Goal: Share content

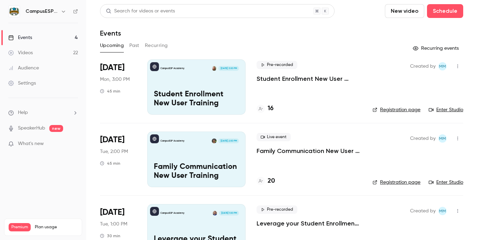
click at [137, 47] on button "Past" at bounding box center [134, 45] width 10 height 11
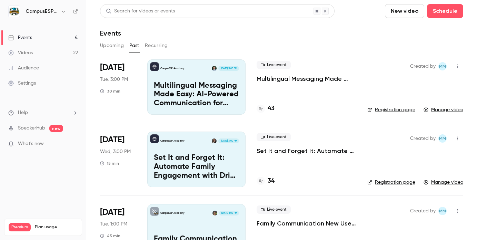
click at [214, 91] on p "Multilingual Messaging Made Easy: AI-Powered Communication for Spanish-Speaking…" at bounding box center [196, 94] width 85 height 27
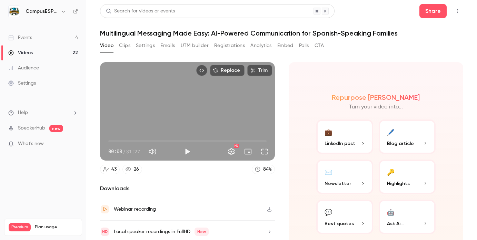
click at [265, 45] on button "Analytics" at bounding box center [261, 45] width 21 height 11
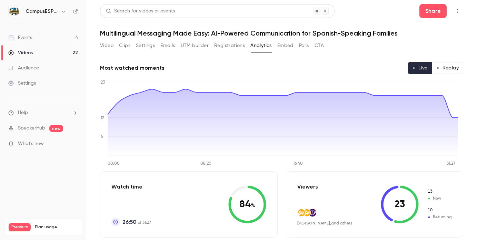
click at [110, 45] on button "Video" at bounding box center [106, 45] width 13 height 11
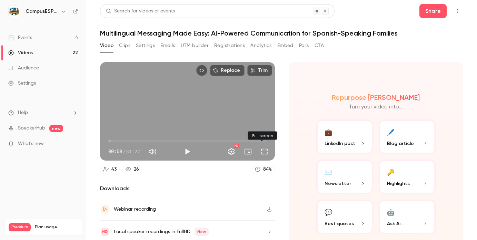
click at [261, 152] on button "Full screen" at bounding box center [265, 152] width 14 height 14
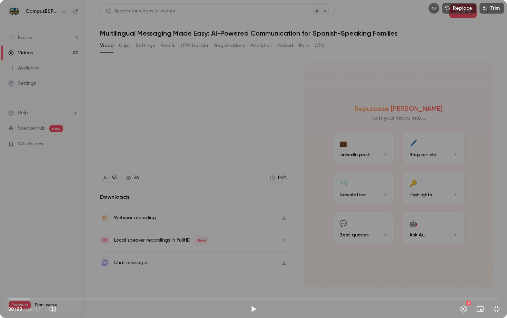
click at [251, 240] on button "Play" at bounding box center [254, 309] width 14 height 14
click at [79, 240] on span "04:32" at bounding box center [253, 298] width 491 height 11
click at [101, 240] on span "04:32" at bounding box center [253, 298] width 491 height 11
click at [125, 240] on span "05:55" at bounding box center [253, 298] width 491 height 11
click at [135, 240] on span "08:07" at bounding box center [253, 298] width 491 height 11
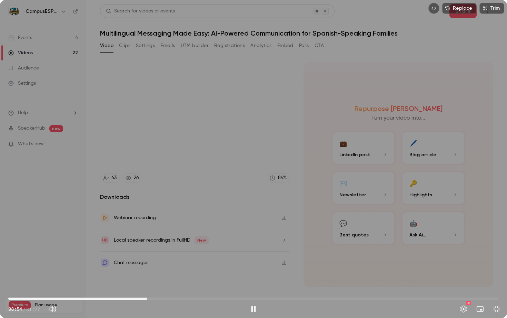
click at [147, 240] on span "08:54" at bounding box center [253, 298] width 491 height 11
click at [169, 240] on span "10:19" at bounding box center [253, 298] width 491 height 11
click at [179, 240] on span "10:20" at bounding box center [253, 298] width 491 height 11
click at [200, 240] on span "10:55" at bounding box center [253, 298] width 491 height 11
click at [213, 240] on span "12:16" at bounding box center [253, 298] width 491 height 11
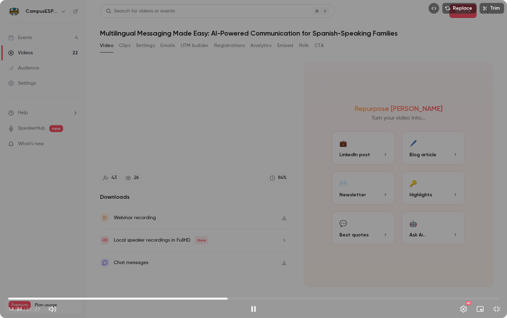
click at [228, 240] on span "14:04" at bounding box center [253, 298] width 491 height 11
click at [239, 240] on span "14:47" at bounding box center [253, 298] width 491 height 11
click at [248, 240] on span "15:22" at bounding box center [253, 298] width 491 height 11
click at [254, 240] on span "15:22" at bounding box center [253, 298] width 491 height 11
click at [262, 240] on span "15:45" at bounding box center [253, 298] width 491 height 11
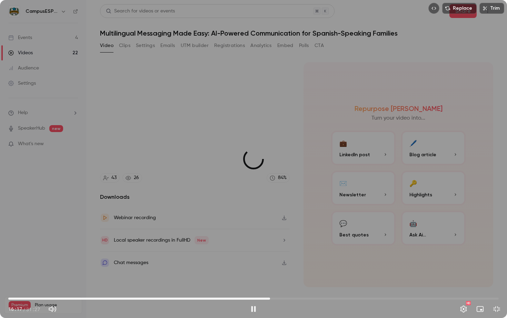
click at [270, 240] on span "16:47" at bounding box center [253, 298] width 491 height 11
click at [279, 240] on span "16:47" at bounding box center [253, 298] width 491 height 11
click at [285, 240] on span "17:21" at bounding box center [253, 298] width 491 height 11
click at [297, 240] on span "17:45" at bounding box center [253, 298] width 491 height 11
click at [315, 240] on span "19:39" at bounding box center [253, 298] width 491 height 11
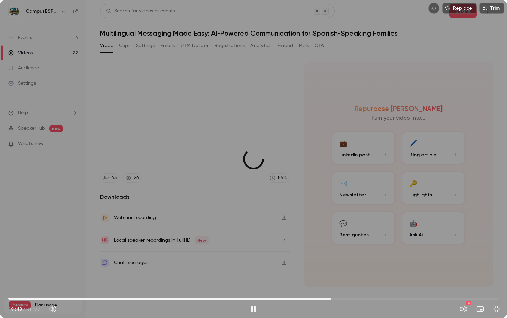
click at [332, 240] on span "20:43" at bounding box center [253, 298] width 491 height 11
click at [344, 240] on span "20:43" at bounding box center [253, 298] width 491 height 11
click at [361, 240] on span "21:31" at bounding box center [253, 298] width 491 height 11
click at [367, 240] on span "22:37" at bounding box center [253, 298] width 491 height 11
click at [366, 240] on span "23:47" at bounding box center [253, 298] width 491 height 11
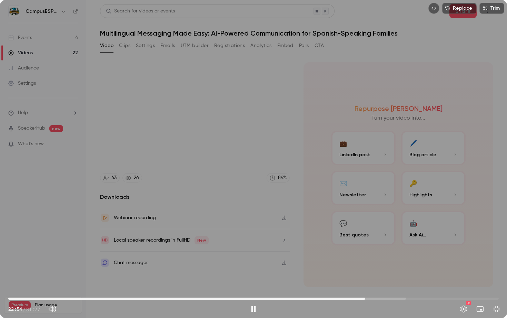
click at [367, 240] on span "22:54" at bounding box center [366, 298] width 2 height 2
click at [369, 240] on span "23:04" at bounding box center [368, 298] width 2 height 2
click at [363, 240] on span "23:29" at bounding box center [253, 298] width 491 height 11
click at [368, 240] on span "22:44" at bounding box center [253, 298] width 491 height 11
click at [254, 240] on button "Pause" at bounding box center [254, 309] width 14 height 14
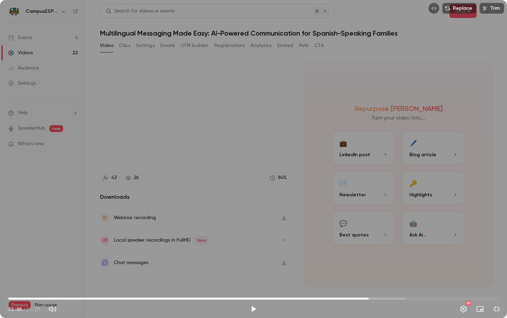
click at [369, 240] on span "23:06" at bounding box center [253, 298] width 491 height 11
drag, startPoint x: 254, startPoint y: 309, endPoint x: 252, endPoint y: 299, distance: 10.7
click at [254, 240] on button "Play" at bounding box center [254, 309] width 14 height 14
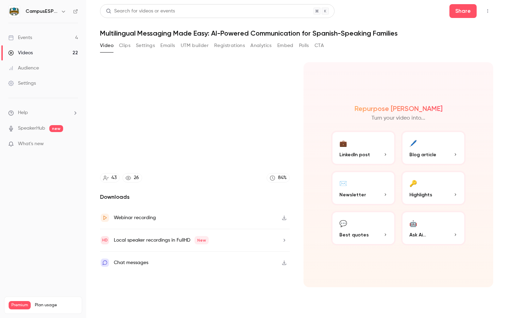
type input "******"
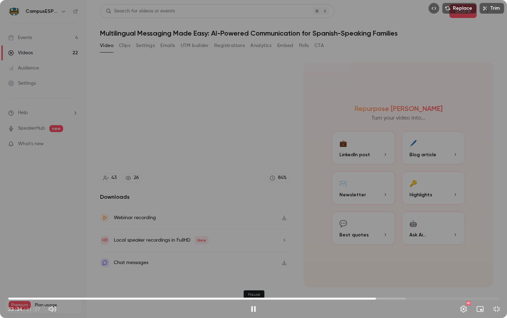
drag, startPoint x: 253, startPoint y: 307, endPoint x: 253, endPoint y: 303, distance: 3.9
click at [253, 240] on button "Pause" at bounding box center [254, 309] width 14 height 14
type input "****"
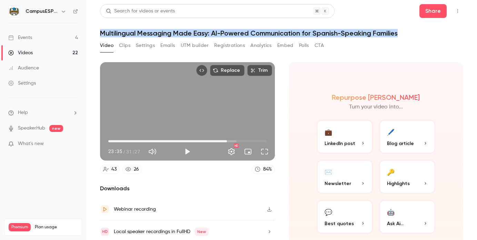
drag, startPoint x: 101, startPoint y: 34, endPoint x: 399, endPoint y: 35, distance: 297.9
click at [401, 35] on h1 "Multilingual Messaging Made Easy: AI-Powered Communication for Spanish-Speaking…" at bounding box center [281, 33] width 363 height 8
copy h1 "Multilingual Messaging Made Easy: AI-Powered Communication for Spanish-Speaking…"
click at [429, 12] on button "Share" at bounding box center [433, 11] width 27 height 14
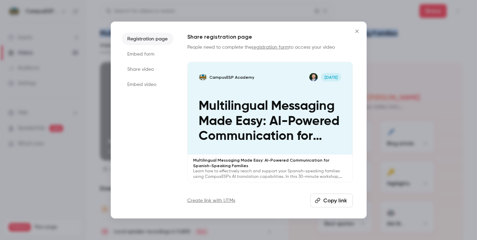
click at [342, 202] on button "Copy link" at bounding box center [332, 201] width 42 height 14
click at [360, 29] on icon "Close" at bounding box center [357, 31] width 8 height 6
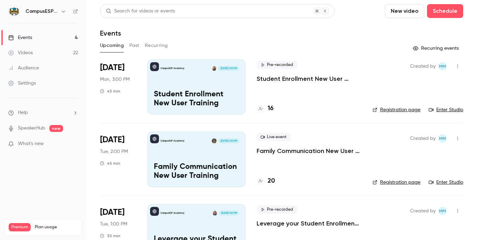
click at [134, 44] on button "Past" at bounding box center [134, 45] width 10 height 11
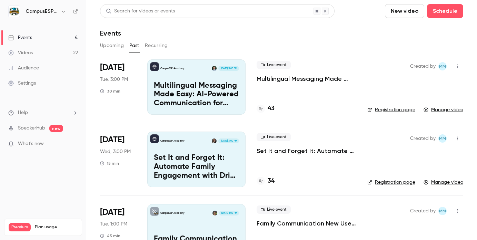
click at [116, 46] on button "Upcoming" at bounding box center [112, 45] width 24 height 11
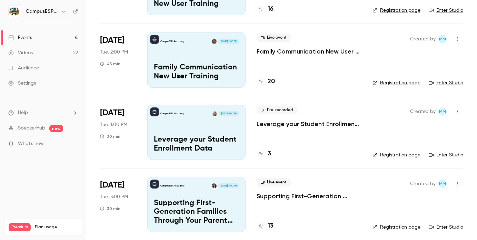
scroll to position [104, 0]
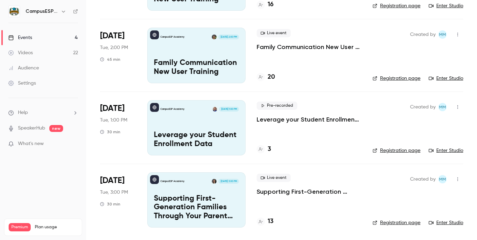
click at [453, 109] on button "button" at bounding box center [458, 106] width 11 height 11
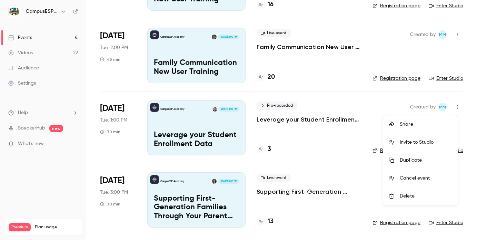
click at [303, 152] on div at bounding box center [238, 120] width 477 height 240
